Goal: Transaction & Acquisition: Purchase product/service

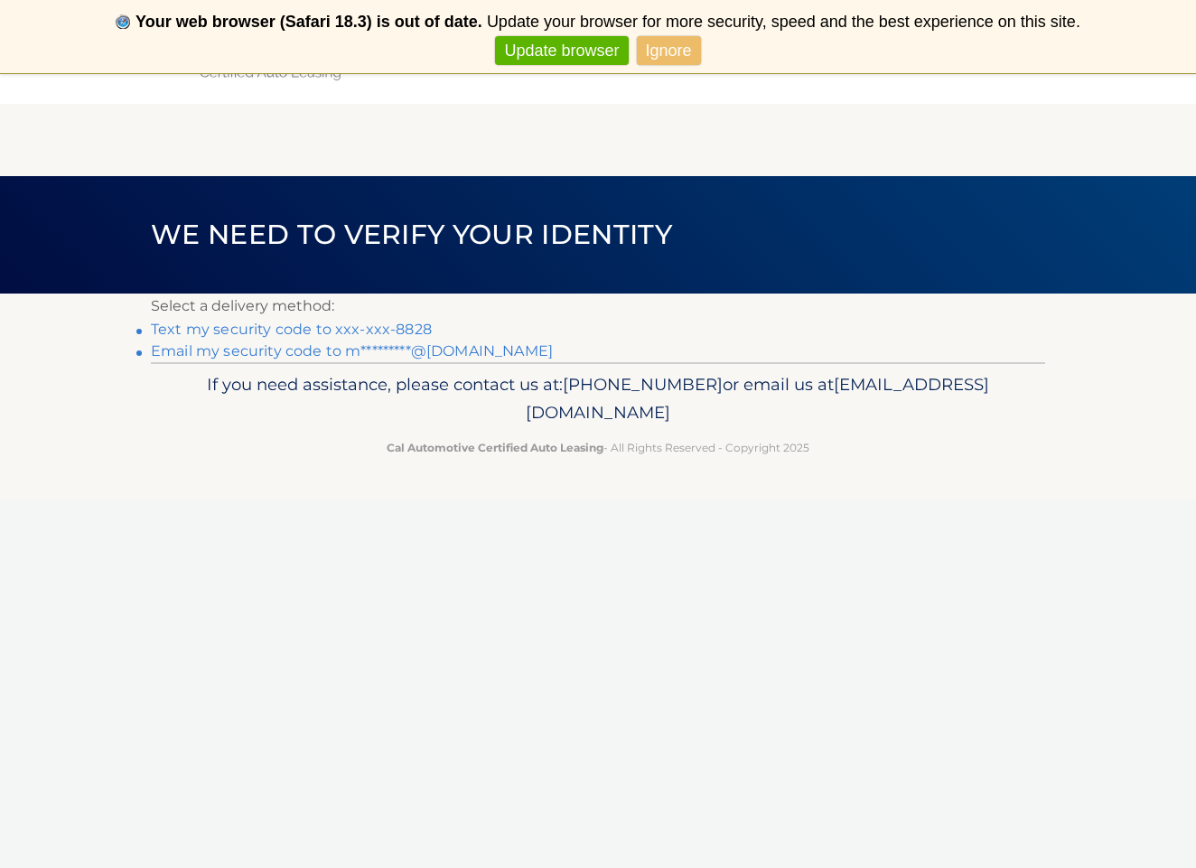
click at [258, 326] on link "Text my security code to xxx-xxx-8828" at bounding box center [291, 329] width 281 height 17
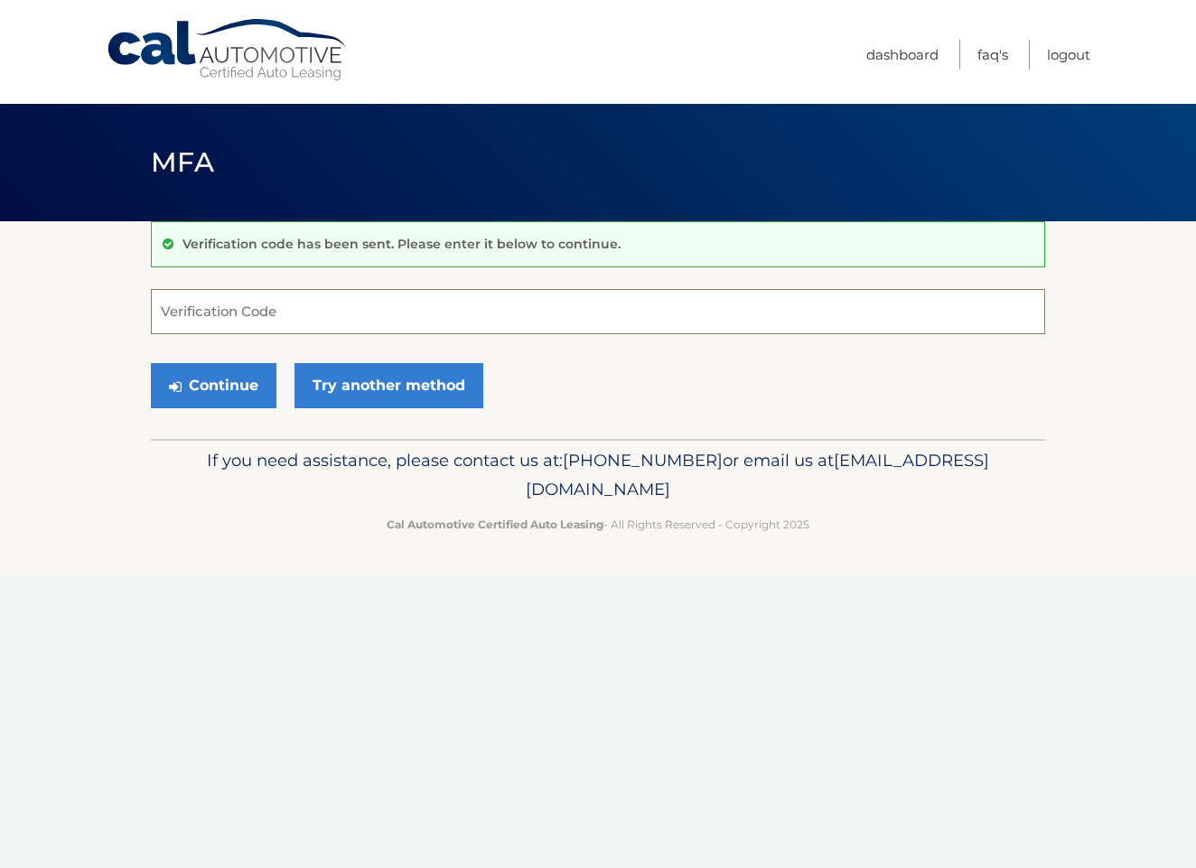
click at [258, 322] on input "Verification Code" at bounding box center [598, 311] width 894 height 45
type input "463389"
click at [239, 386] on button "Continue" at bounding box center [214, 385] width 126 height 45
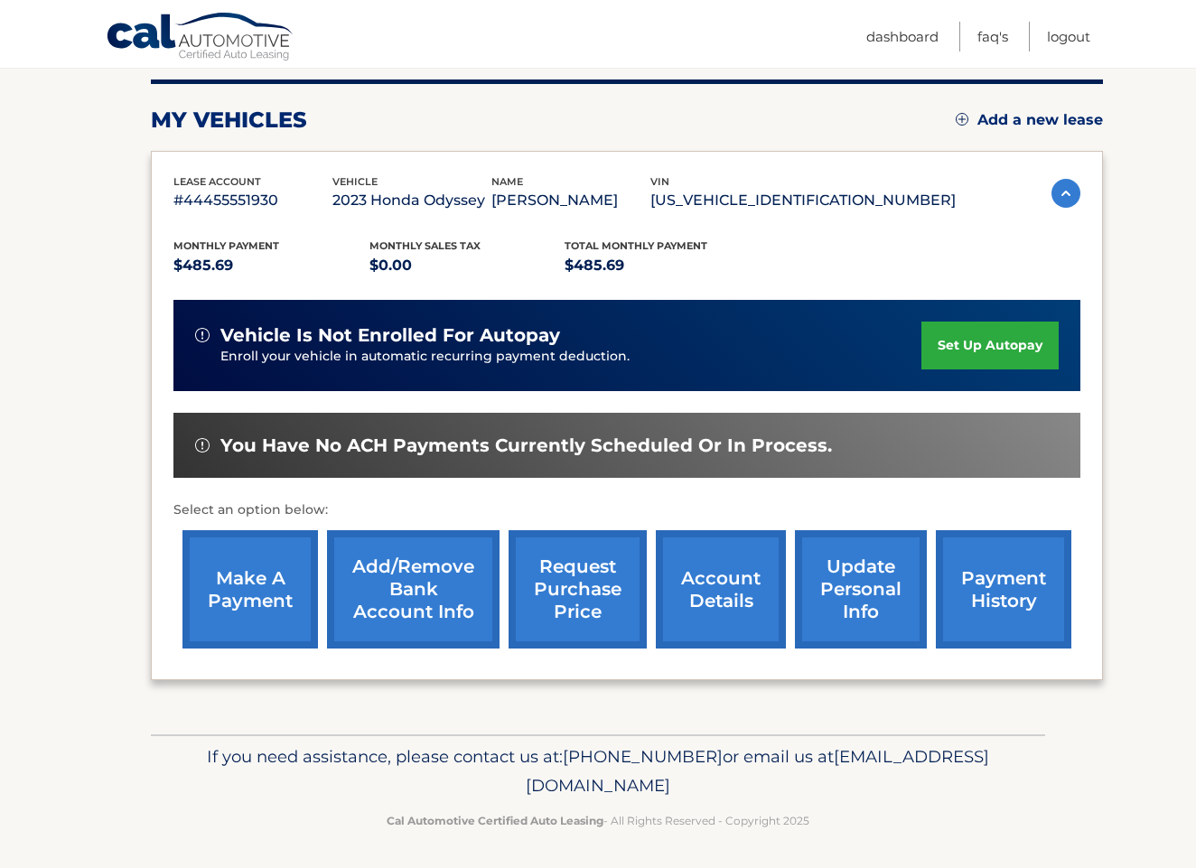
scroll to position [222, 0]
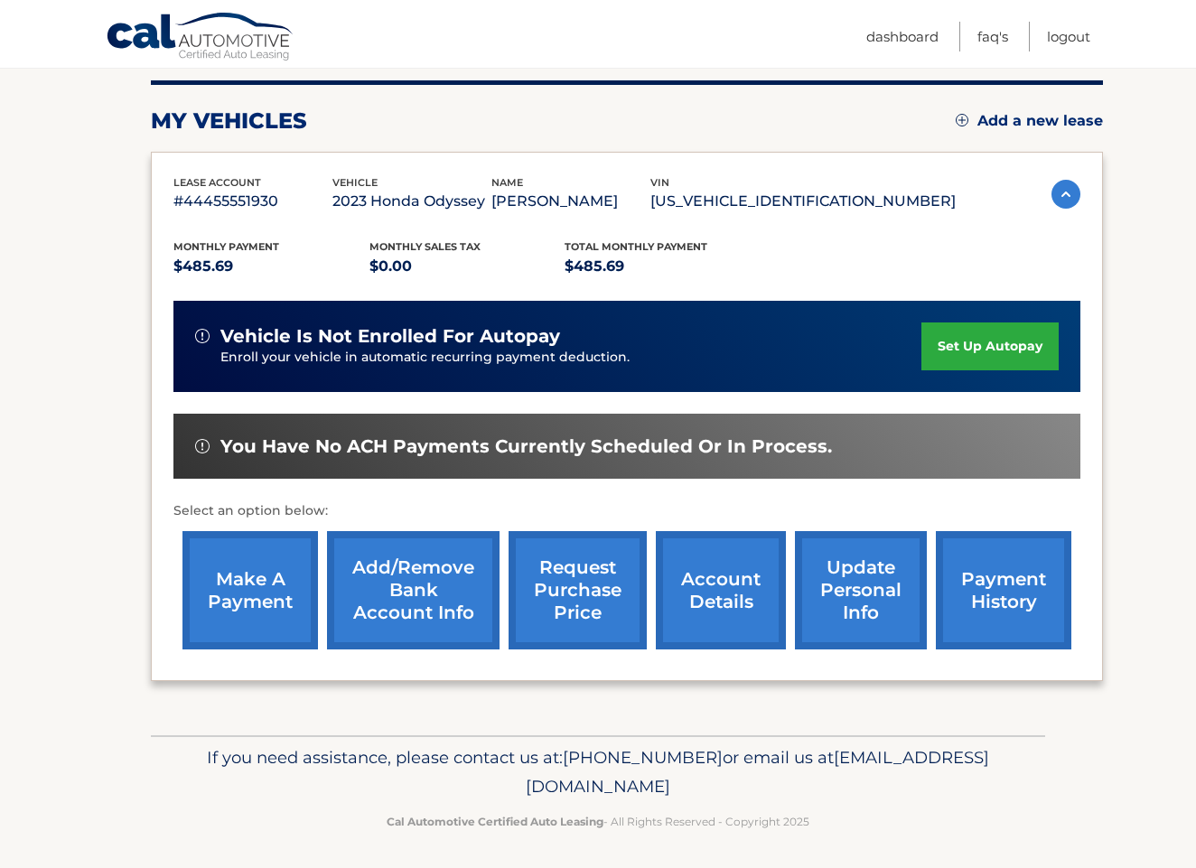
click at [252, 568] on link "make a payment" at bounding box center [249, 590] width 135 height 118
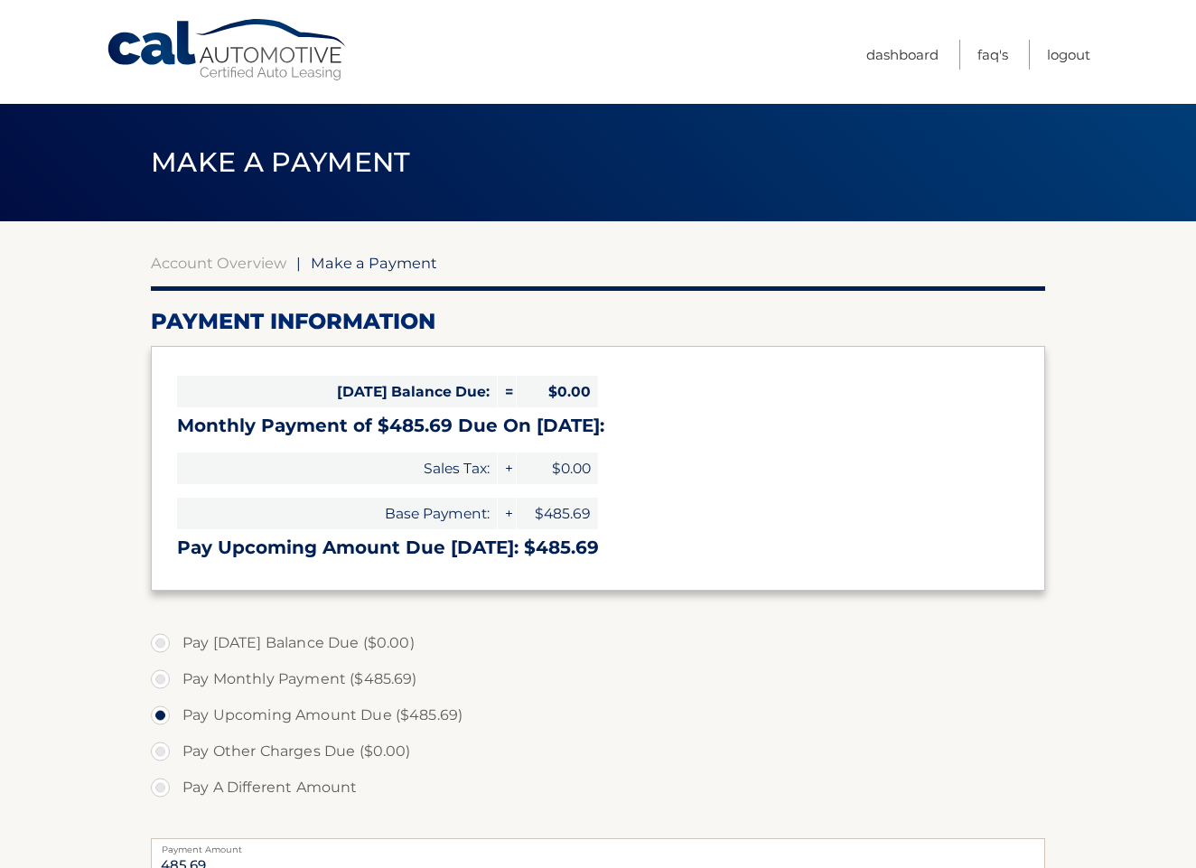
select select "NzY1YjdiMDEtNGY3MC00NmQ4LWEwZTUtY2Y4MTQ2MjNkN2Jk"
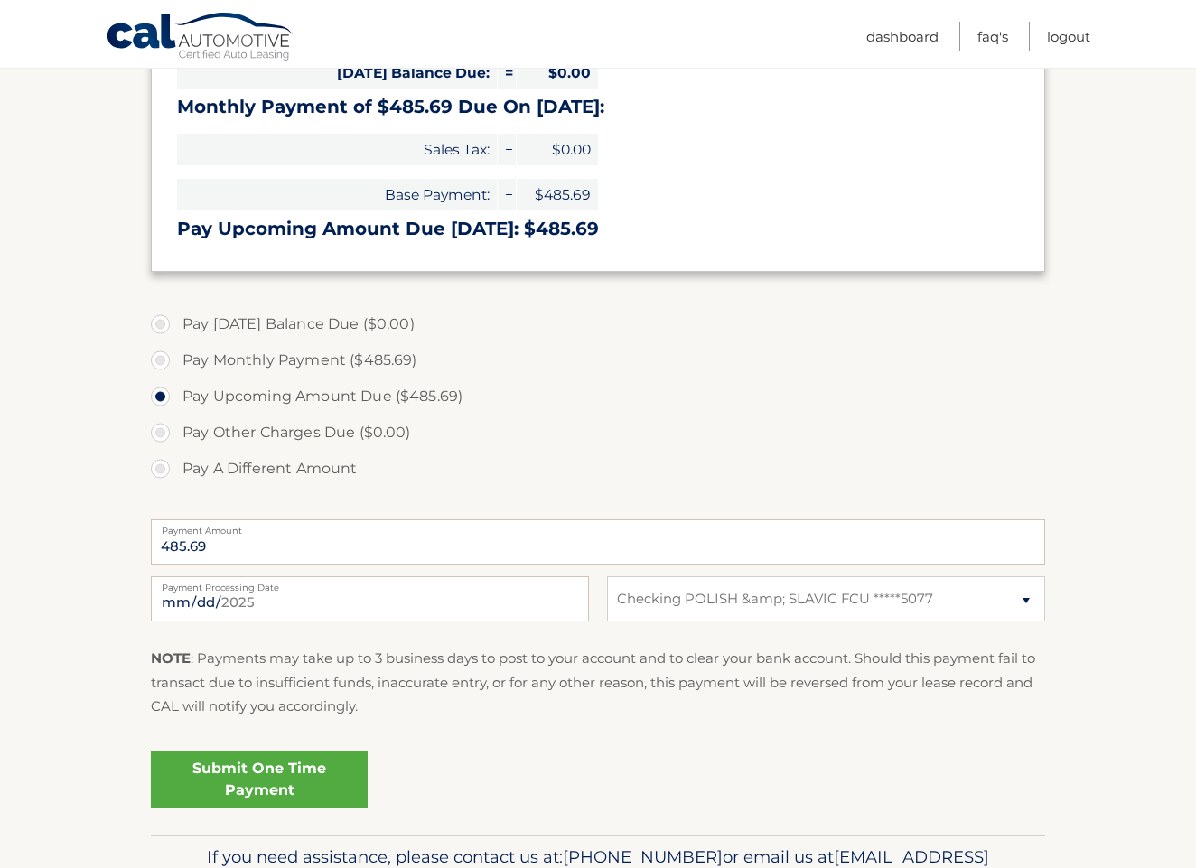
scroll to position [320, 0]
click at [265, 596] on input "2025-10-02" at bounding box center [370, 597] width 438 height 45
type input "2025-10-03"
click at [86, 572] on section "Account Overview | Make a Payment Payment Information Today's Balance Due: = $0…" at bounding box center [598, 368] width 1196 height 932
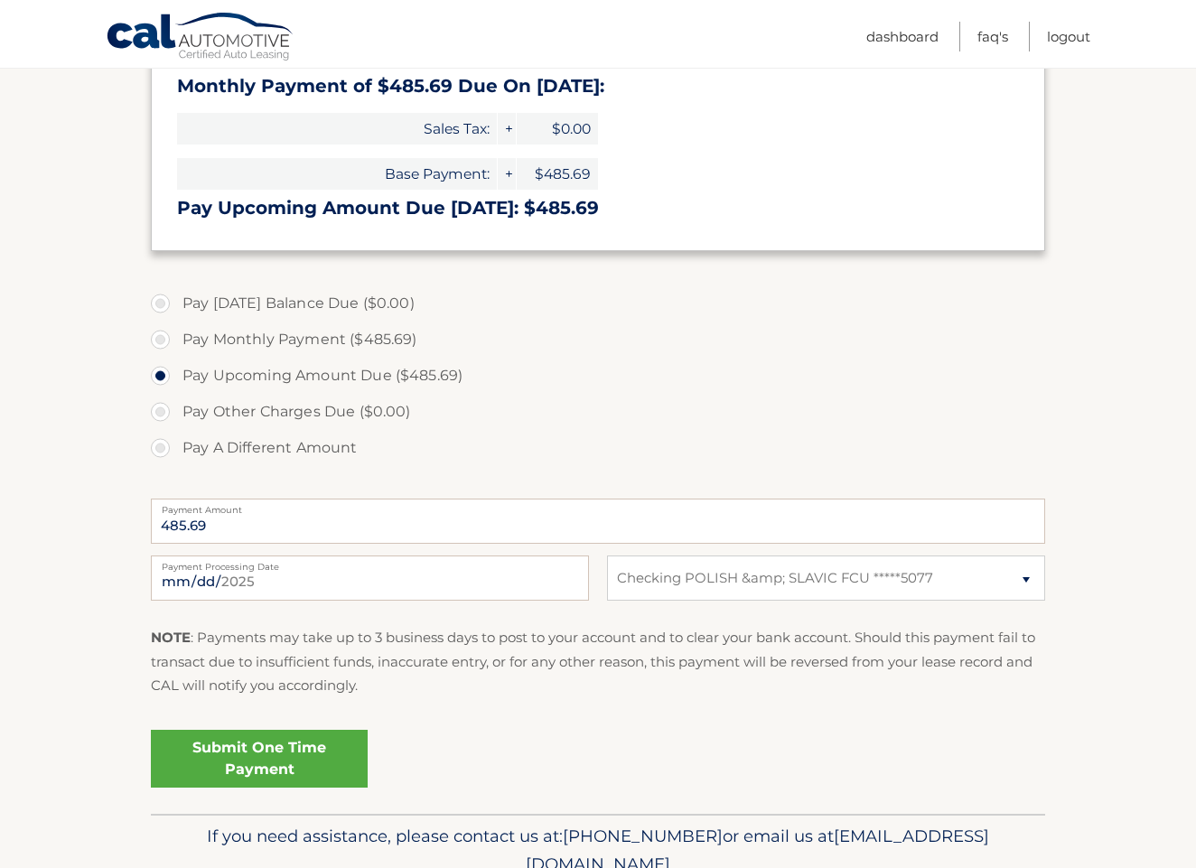
scroll to position [353, 0]
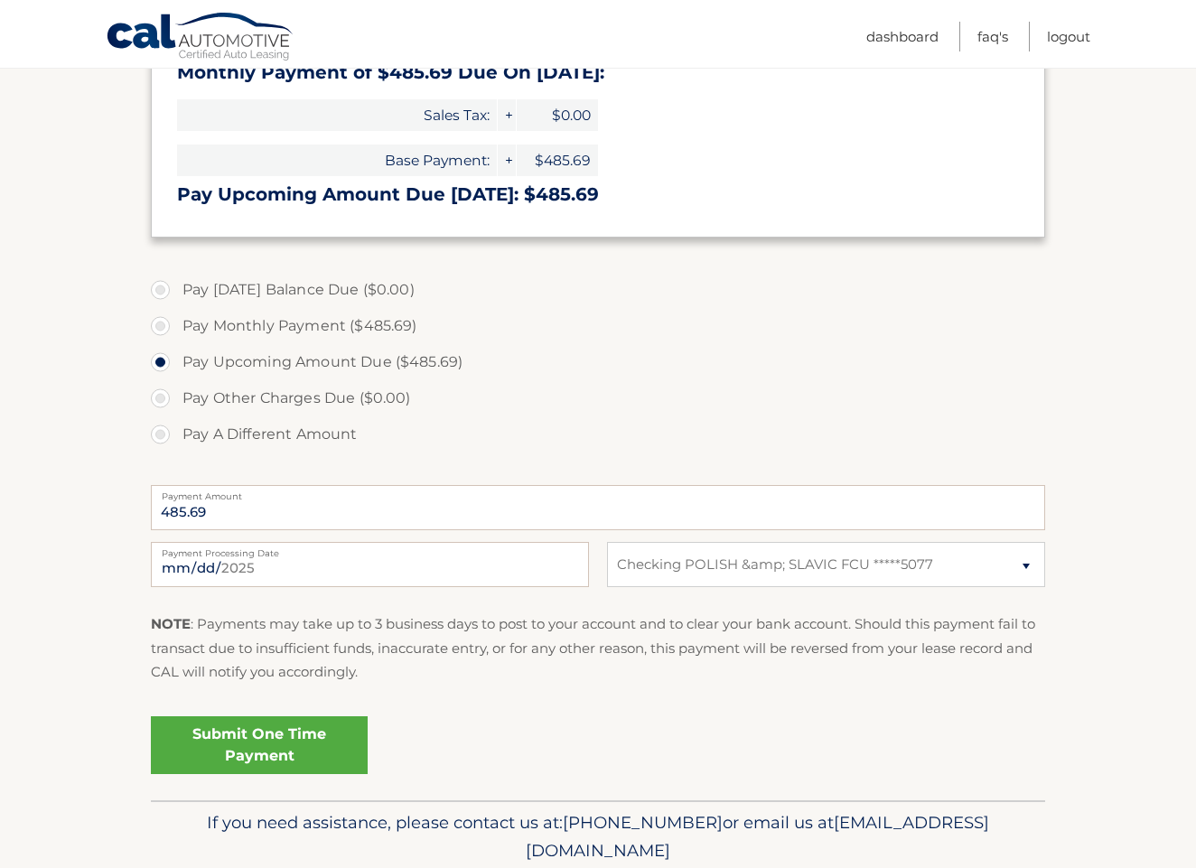
click at [262, 740] on link "Submit One Time Payment" at bounding box center [259, 745] width 217 height 58
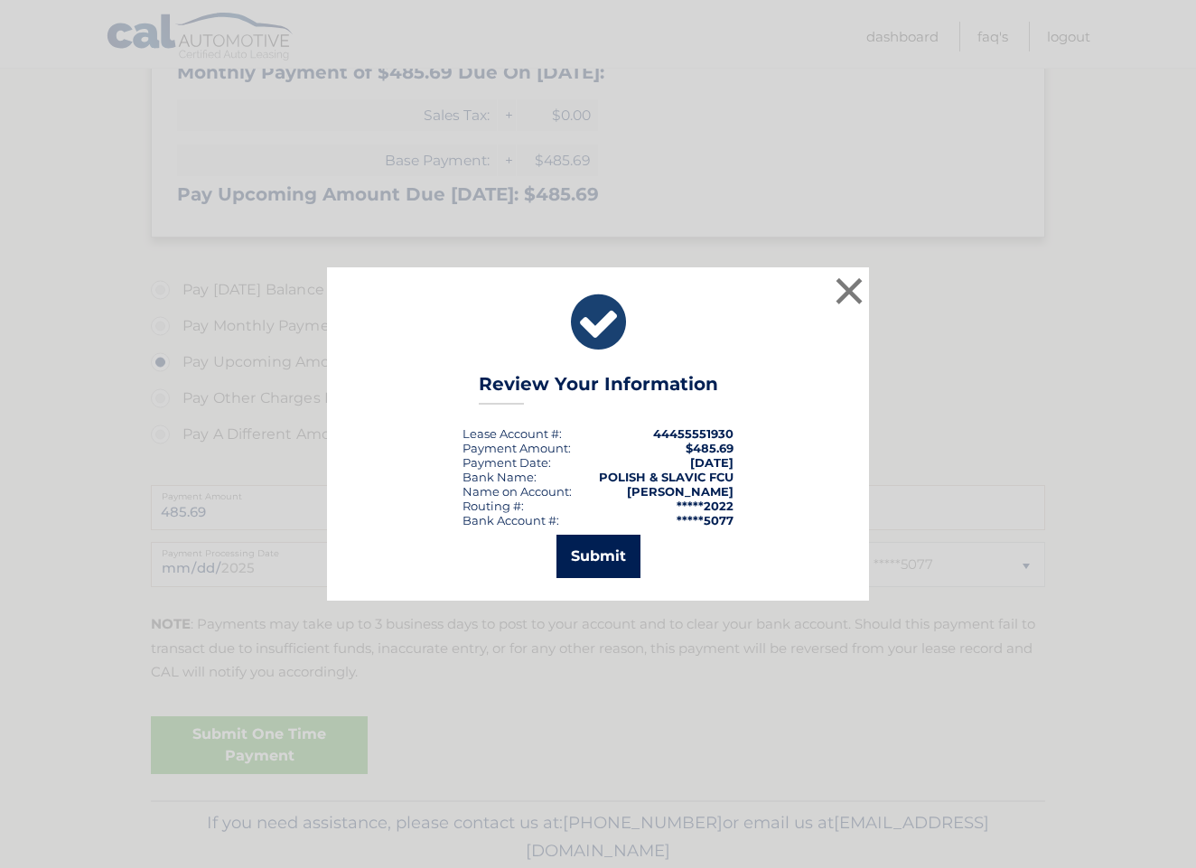
click at [589, 550] on button "Submit" at bounding box center [598, 556] width 84 height 43
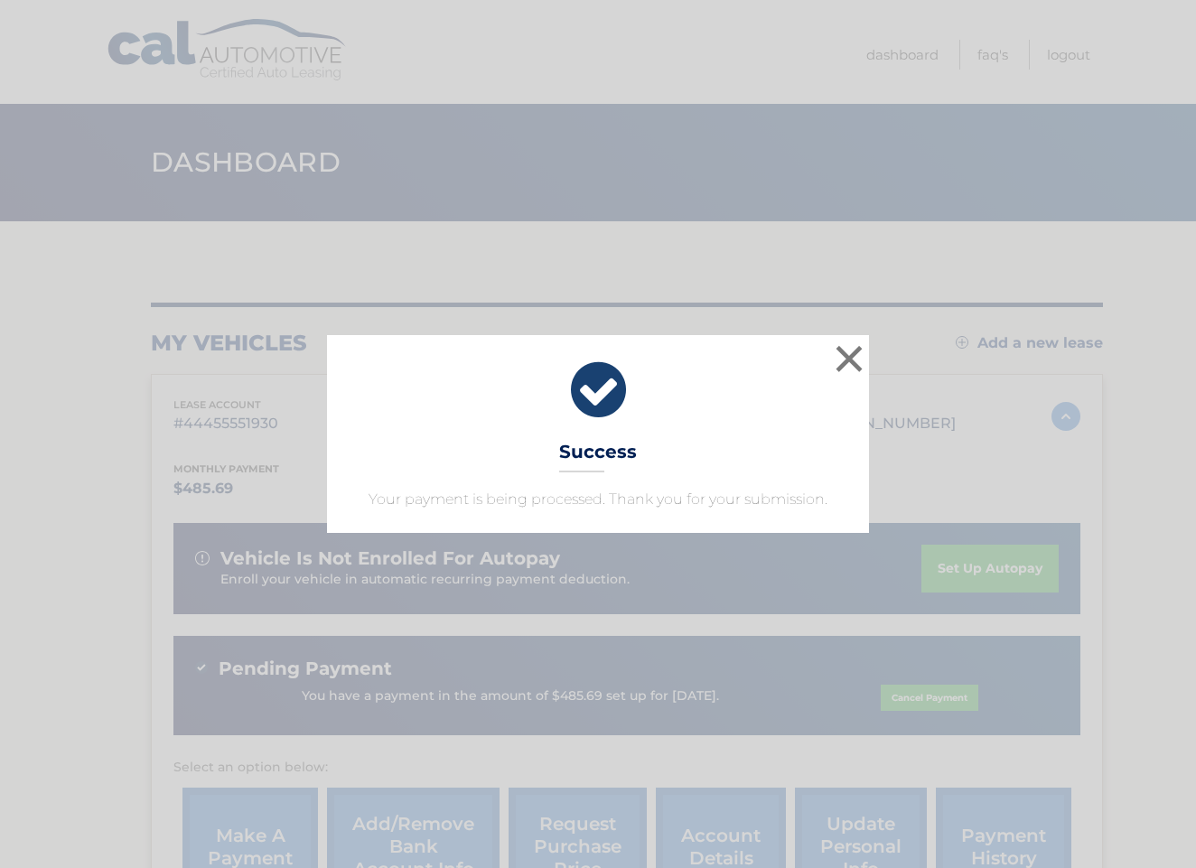
click at [610, 396] on icon at bounding box center [597, 390] width 497 height 65
click at [832, 358] on button "×" at bounding box center [849, 358] width 36 height 36
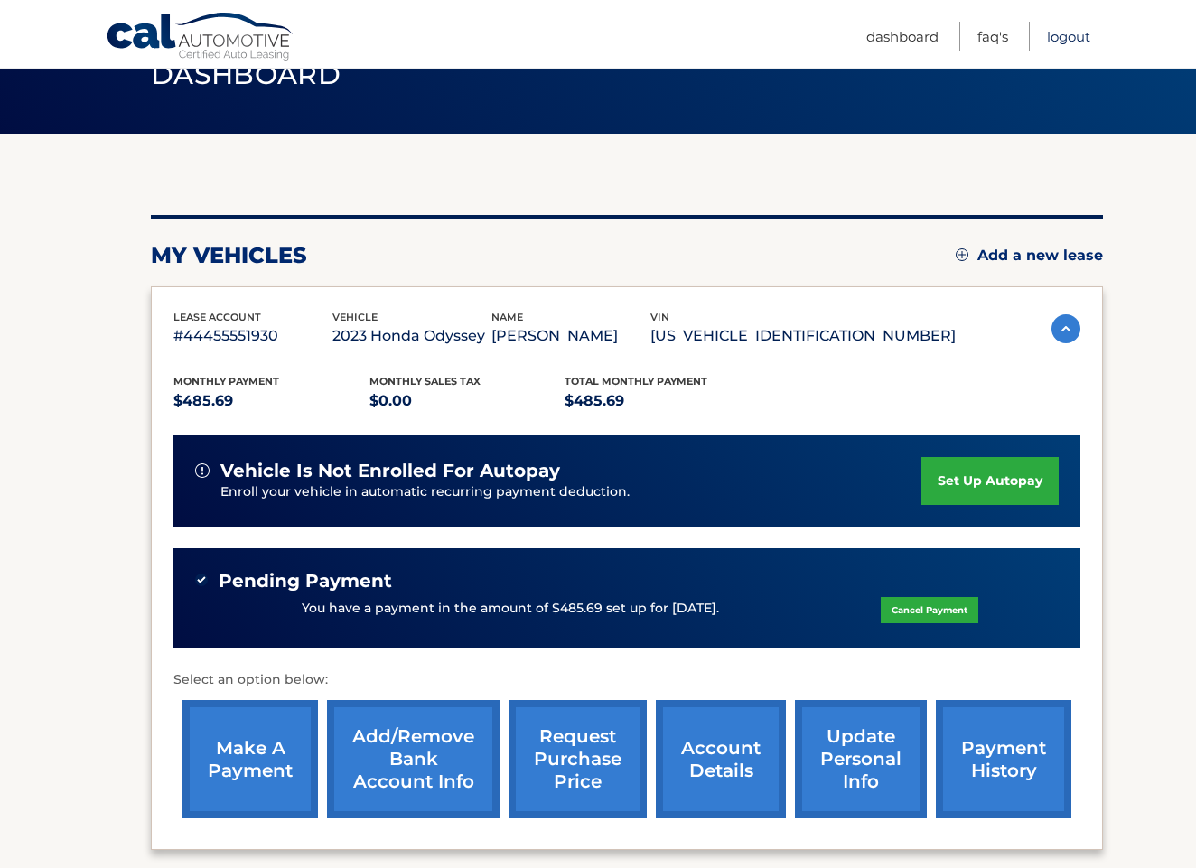
scroll to position [82, 0]
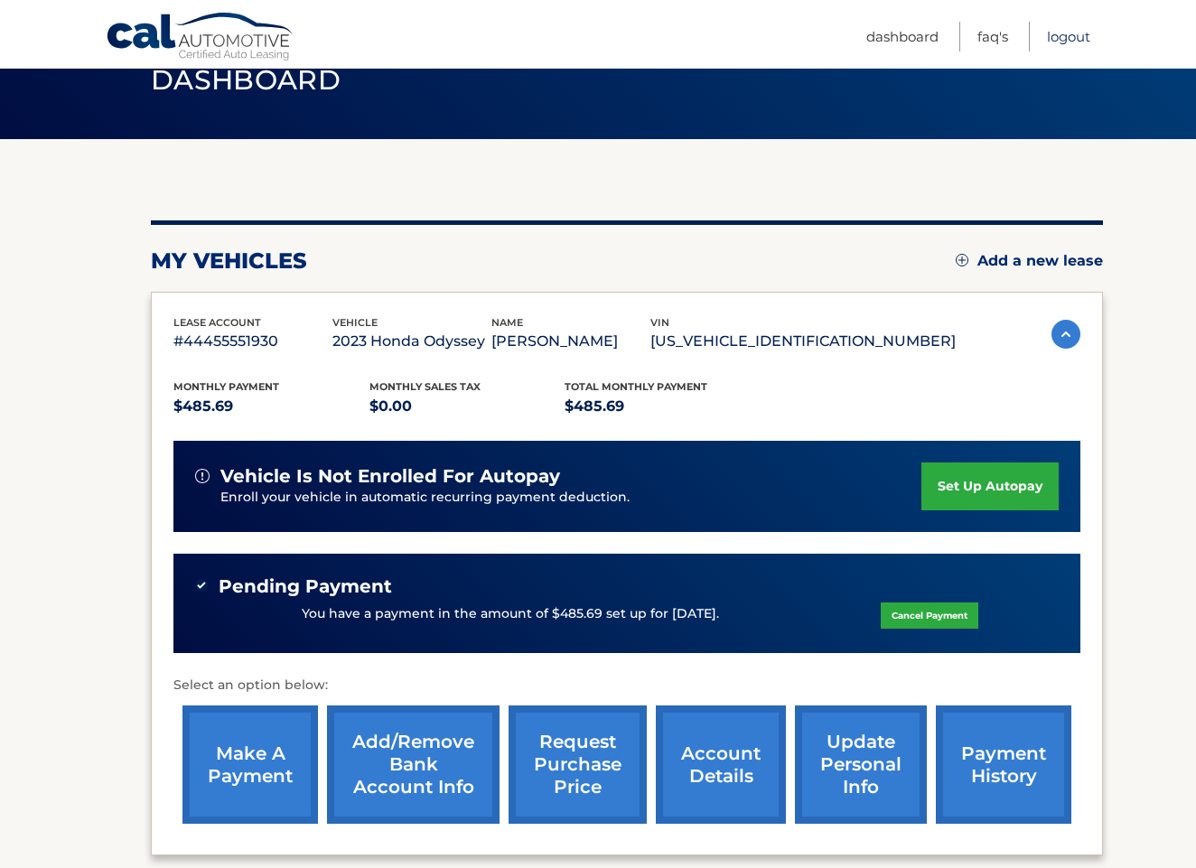
click at [1059, 36] on link "Logout" at bounding box center [1068, 37] width 43 height 30
